Goal: Communication & Community: Ask a question

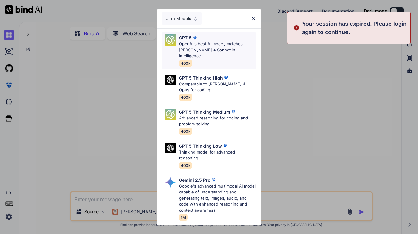
type textarea "x"
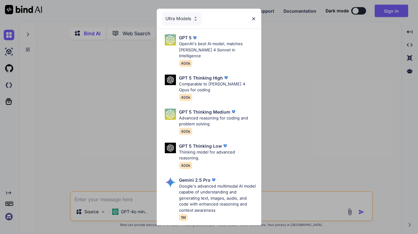
click at [387, 15] on div "Ultra Models GPT 5 OpenAI's best AI model, matches [PERSON_NAME] 4 Sonnet in In…" at bounding box center [209, 117] width 418 height 234
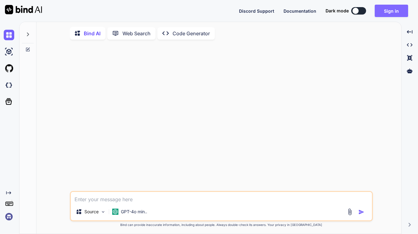
click at [403, 9] on button "Sign in" at bounding box center [391, 11] width 33 height 12
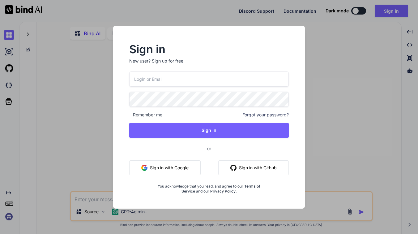
click at [159, 81] on input "email" at bounding box center [209, 78] width 160 height 15
type input "[EMAIL_ADDRESS][DOMAIN_NAME]"
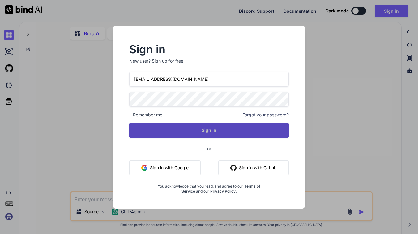
click at [193, 130] on button "Sign In" at bounding box center [209, 130] width 160 height 15
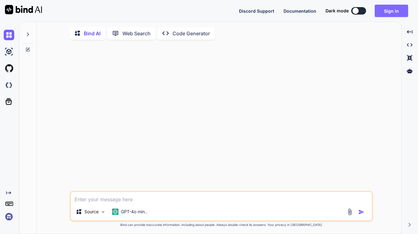
click at [391, 12] on button "Sign in" at bounding box center [391, 11] width 33 height 12
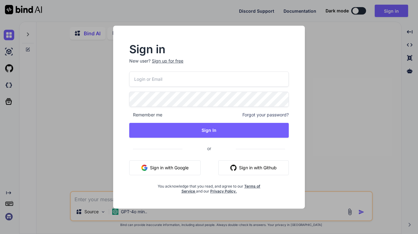
click at [181, 83] on input "email" at bounding box center [209, 78] width 160 height 15
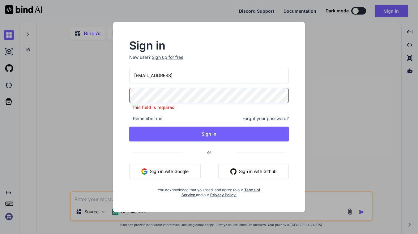
click at [203, 77] on input "[EMAIL_ADDRESS]" at bounding box center [209, 75] width 160 height 15
type input "[EMAIL_ADDRESS][DOMAIN_NAME]"
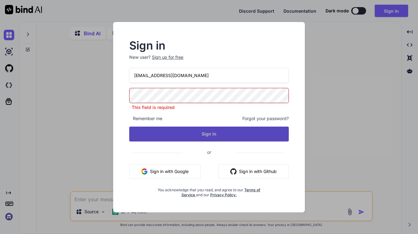
click at [202, 135] on button "Sign In" at bounding box center [209, 133] width 160 height 15
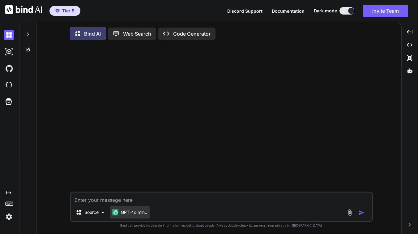
click at [135, 213] on p "GPT-4o min.." at bounding box center [134, 212] width 26 height 6
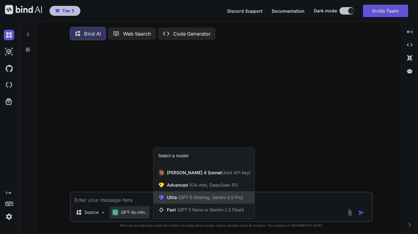
click at [177, 197] on span "Ultra (GPT-5 thinking, Gemini 2.5 Pro)" at bounding box center [205, 197] width 76 height 6
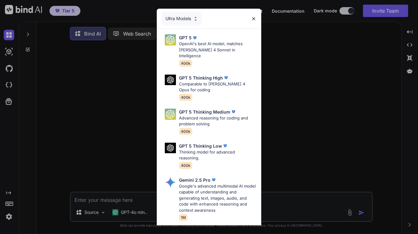
click at [254, 21] on img at bounding box center [253, 18] width 5 height 5
